Goal: Transaction & Acquisition: Purchase product/service

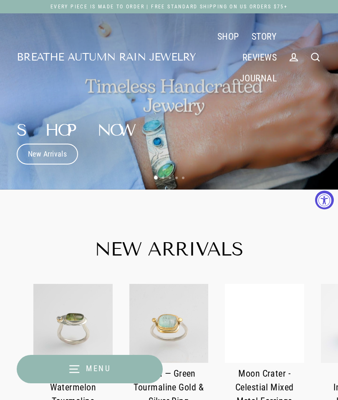
scroll to position [51, 0]
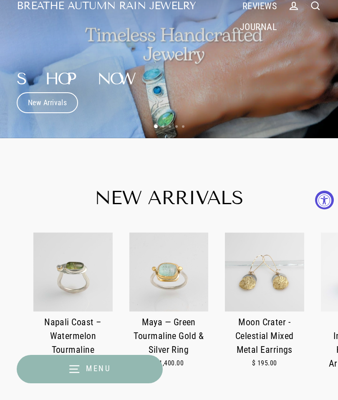
click at [50, 104] on link "New Arrivals" at bounding box center [47, 102] width 61 height 21
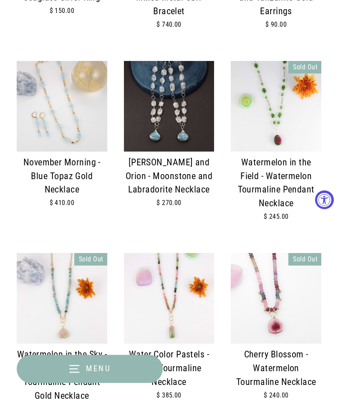
scroll to position [1204, 0]
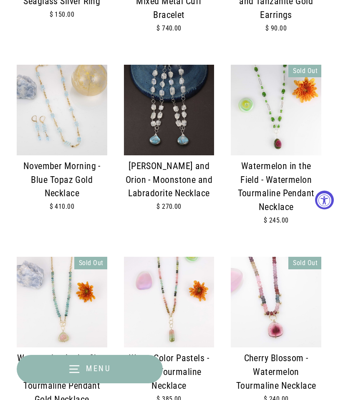
click at [47, 96] on img at bounding box center [62, 110] width 91 height 91
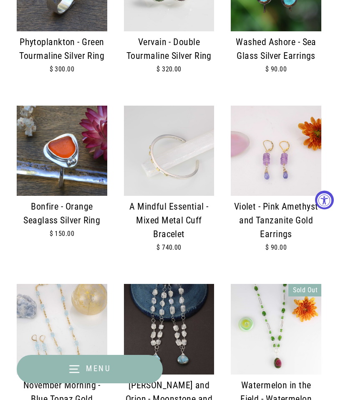
scroll to position [980, 0]
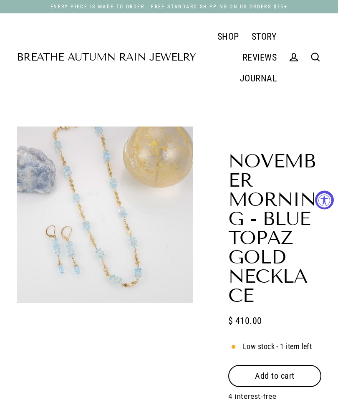
select select "3"
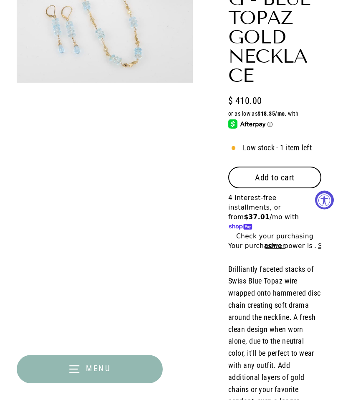
scroll to position [205, 0]
